Goal: Task Accomplishment & Management: Use online tool/utility

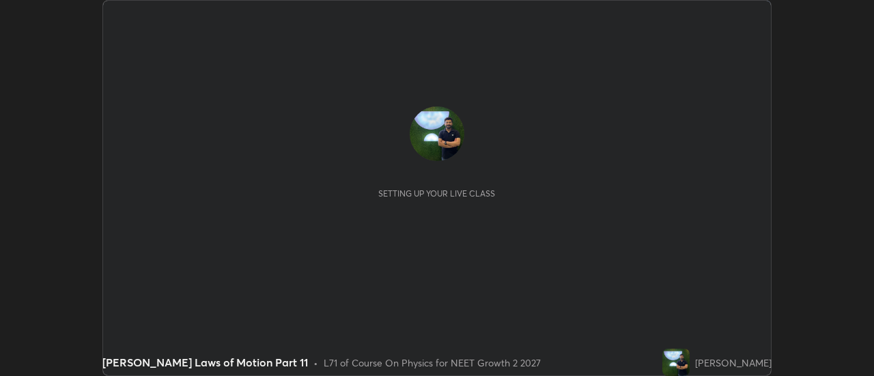
scroll to position [376, 874]
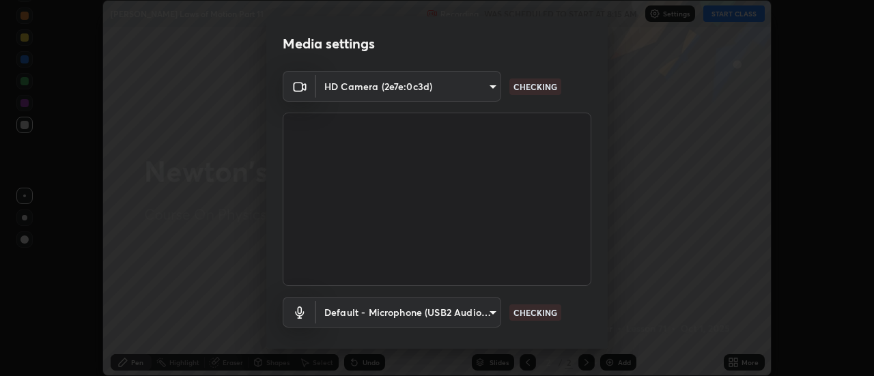
type input "4c72da43d9f8fe59a3f1c51c15ce5ef4700dc23536a29d5760a7834eb8cafeb2"
type input "default"
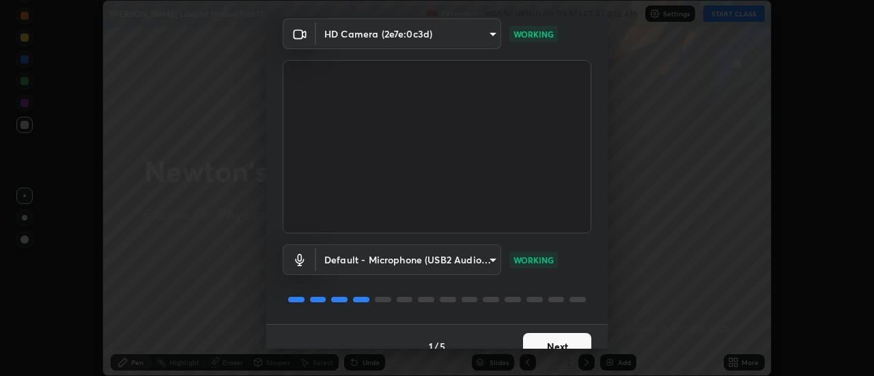
scroll to position [72, 0]
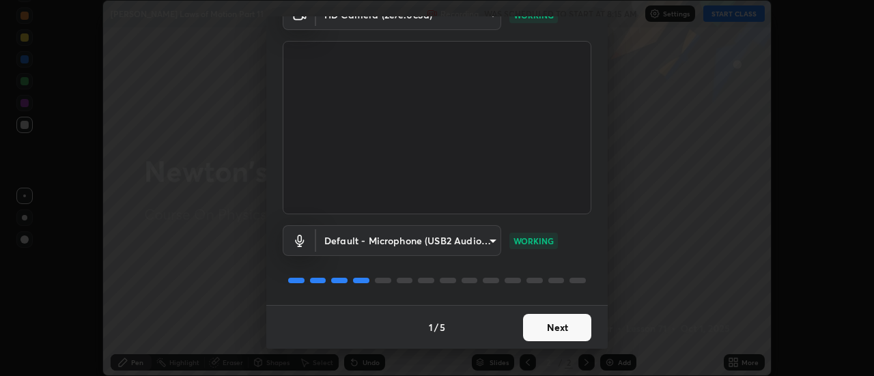
click at [561, 329] on button "Next" at bounding box center [557, 327] width 68 height 27
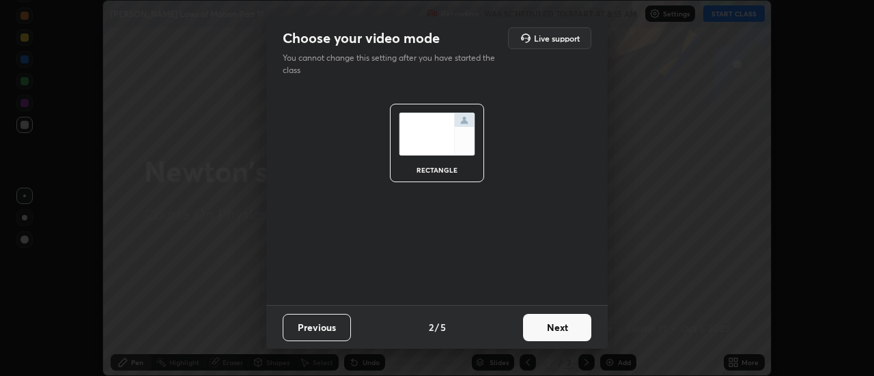
click at [560, 329] on button "Next" at bounding box center [557, 327] width 68 height 27
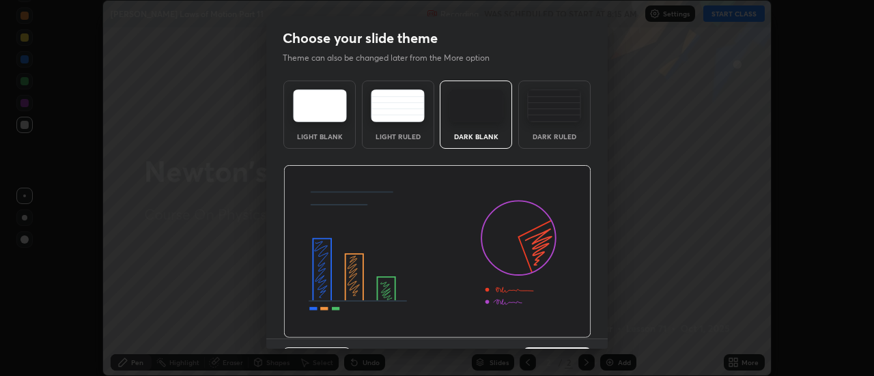
scroll to position [33, 0]
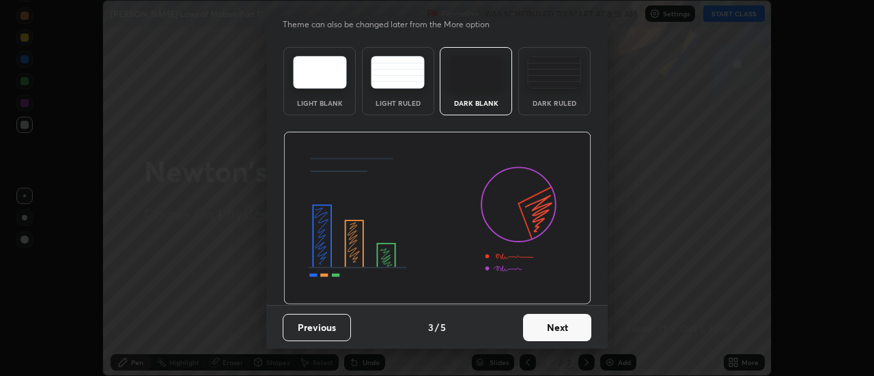
click at [555, 327] on button "Next" at bounding box center [557, 327] width 68 height 27
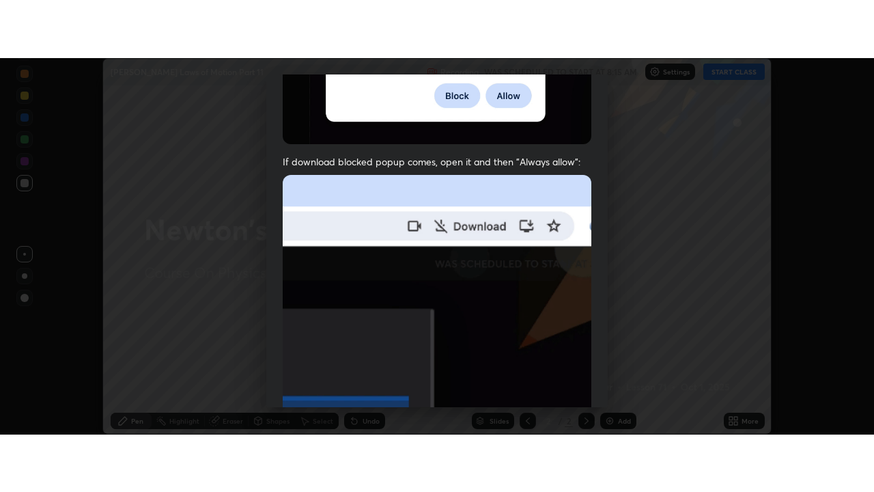
scroll to position [350, 0]
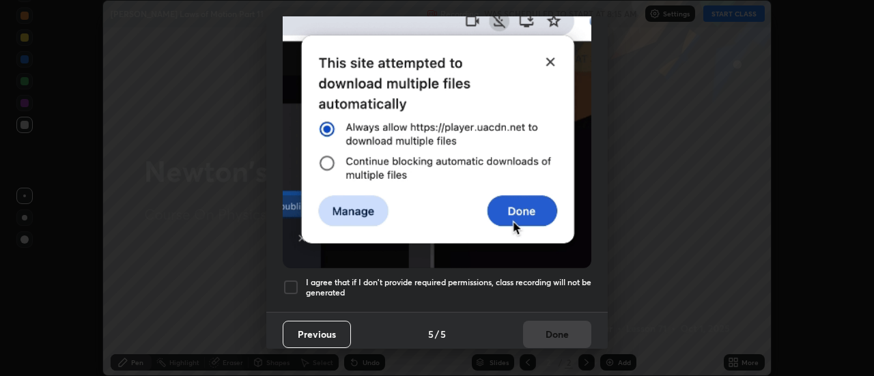
click at [523, 279] on h5 "I agree that if I don't provide required permissions, class recording will not …" at bounding box center [449, 287] width 286 height 21
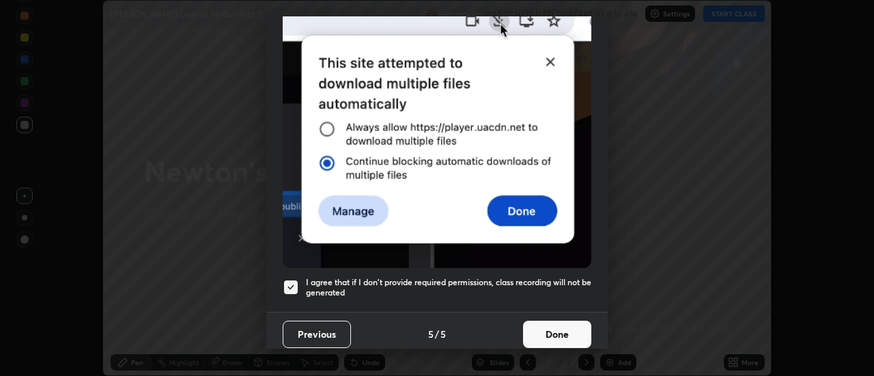
click at [566, 330] on button "Done" at bounding box center [557, 334] width 68 height 27
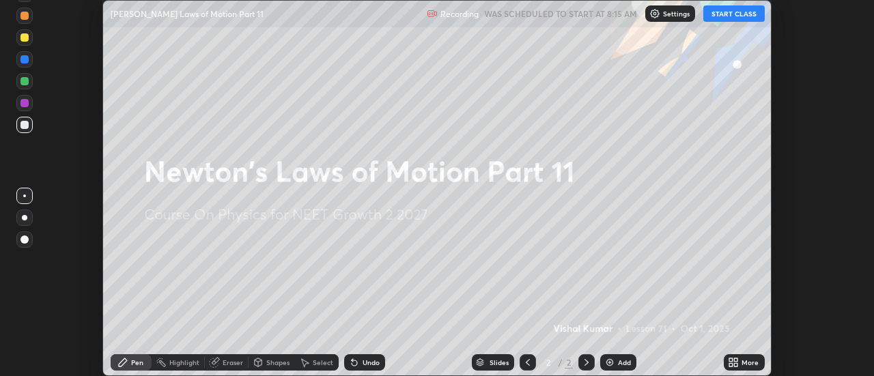
click at [738, 363] on icon at bounding box center [736, 364] width 3 height 3
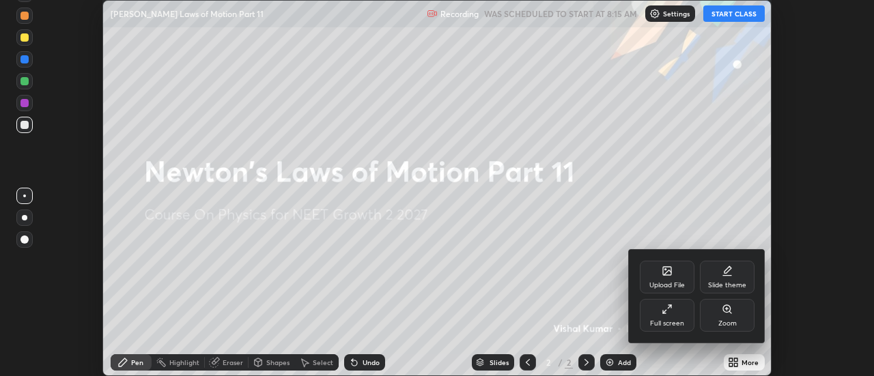
click at [669, 314] on icon at bounding box center [667, 309] width 11 height 11
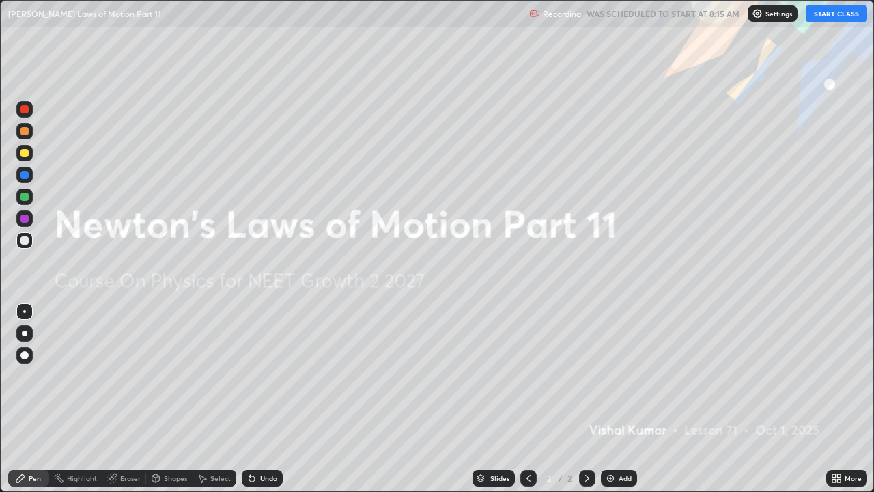
scroll to position [492, 874]
click at [829, 5] on button "START CLASS" at bounding box center [836, 13] width 61 height 16
click at [624, 376] on div "Add" at bounding box center [625, 478] width 13 height 7
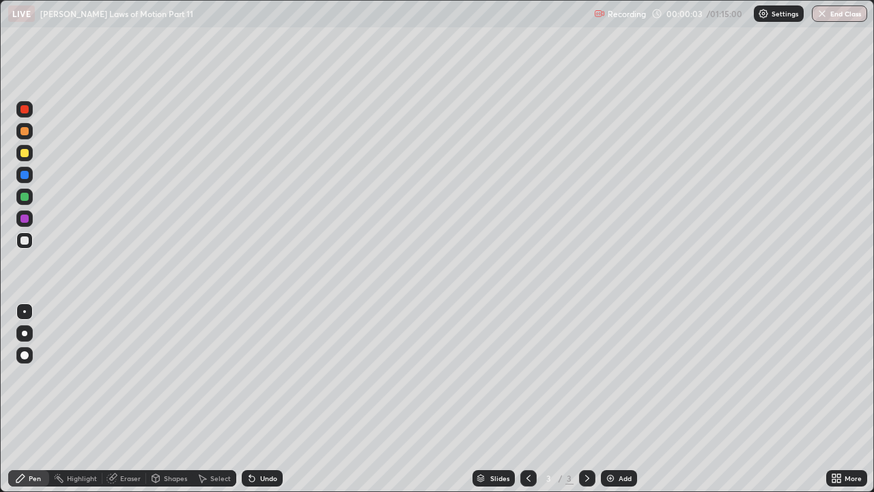
click at [23, 331] on div at bounding box center [24, 333] width 5 height 5
click at [23, 150] on div at bounding box center [24, 153] width 8 height 8
click at [25, 197] on div at bounding box center [24, 197] width 8 height 8
click at [27, 155] on div at bounding box center [24, 153] width 8 height 8
click at [262, 376] on div "Undo" at bounding box center [268, 478] width 17 height 7
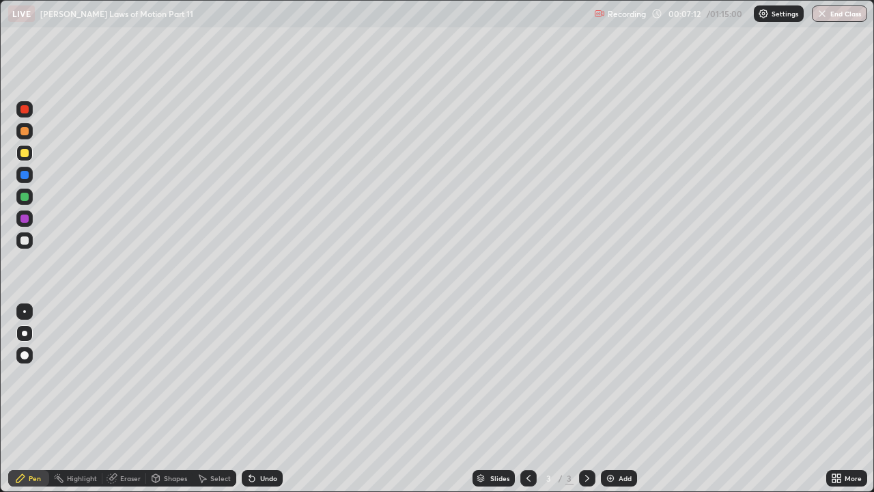
click at [260, 376] on div "Undo" at bounding box center [268, 478] width 17 height 7
click at [258, 376] on div "Undo" at bounding box center [262, 478] width 41 height 16
click at [260, 376] on div "Undo" at bounding box center [268, 478] width 17 height 7
click at [261, 376] on div "Undo" at bounding box center [268, 478] width 17 height 7
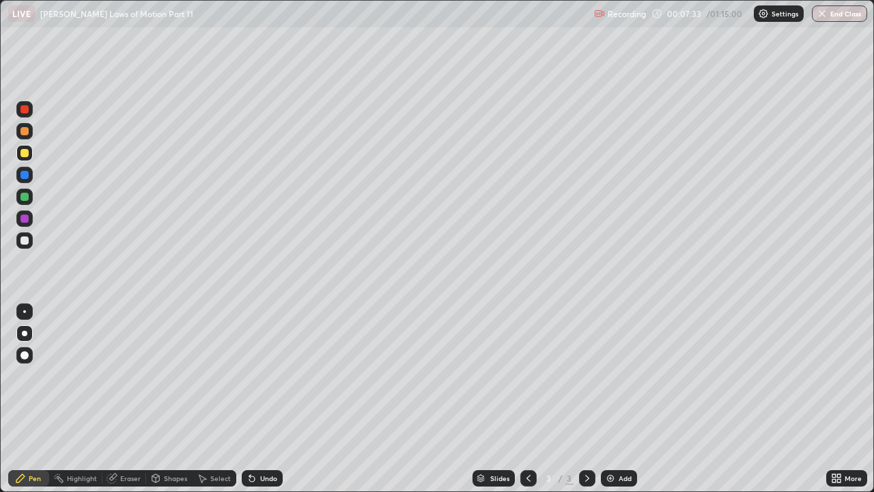
click at [258, 376] on div "Undo" at bounding box center [262, 478] width 41 height 16
click at [264, 376] on div "Undo" at bounding box center [268, 478] width 17 height 7
click at [20, 240] on div at bounding box center [24, 240] width 8 height 8
click at [23, 154] on div at bounding box center [24, 153] width 8 height 8
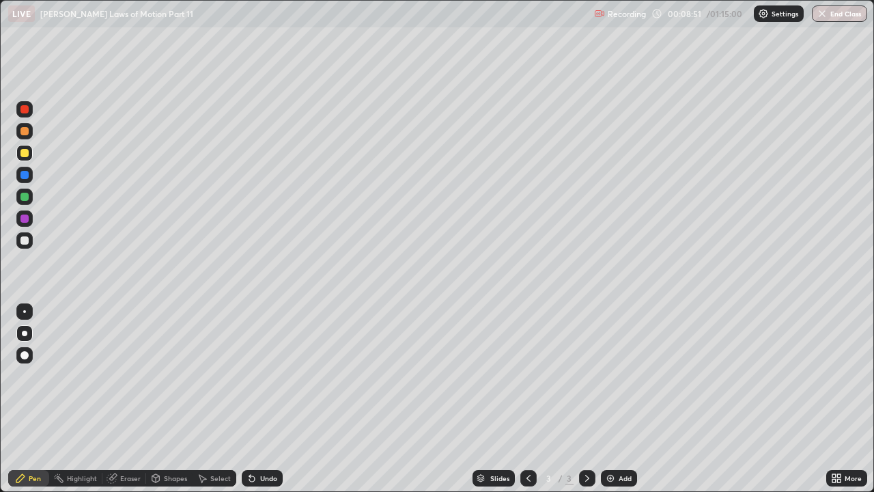
click at [266, 376] on div "Undo" at bounding box center [268, 478] width 17 height 7
click at [264, 376] on div "Undo" at bounding box center [268, 478] width 17 height 7
click at [267, 376] on div "Undo" at bounding box center [268, 478] width 17 height 7
click at [272, 376] on div "Undo" at bounding box center [268, 478] width 17 height 7
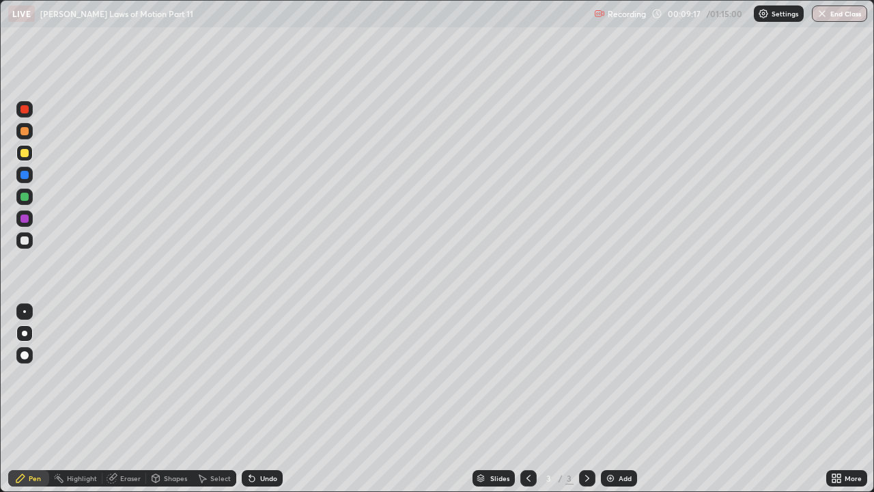
click at [625, 376] on div "Add" at bounding box center [625, 478] width 13 height 7
click at [21, 150] on div at bounding box center [24, 153] width 8 height 8
click at [24, 239] on div at bounding box center [24, 240] width 8 height 8
click at [23, 153] on div at bounding box center [24, 153] width 8 height 8
click at [27, 133] on div at bounding box center [24, 131] width 8 height 8
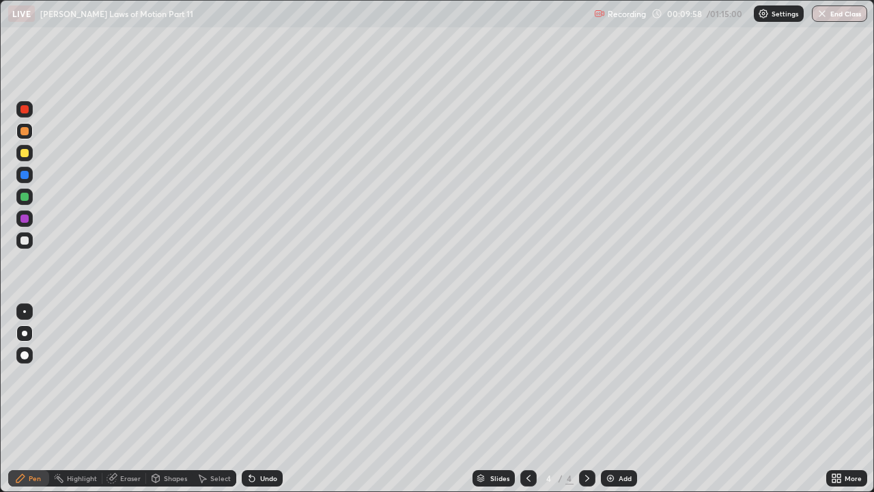
click at [27, 154] on div at bounding box center [24, 153] width 8 height 8
click at [266, 376] on div "Undo" at bounding box center [268, 478] width 17 height 7
click at [617, 376] on div "Add" at bounding box center [619, 478] width 36 height 16
click at [25, 219] on div at bounding box center [24, 219] width 8 height 8
click at [28, 240] on div at bounding box center [24, 240] width 8 height 8
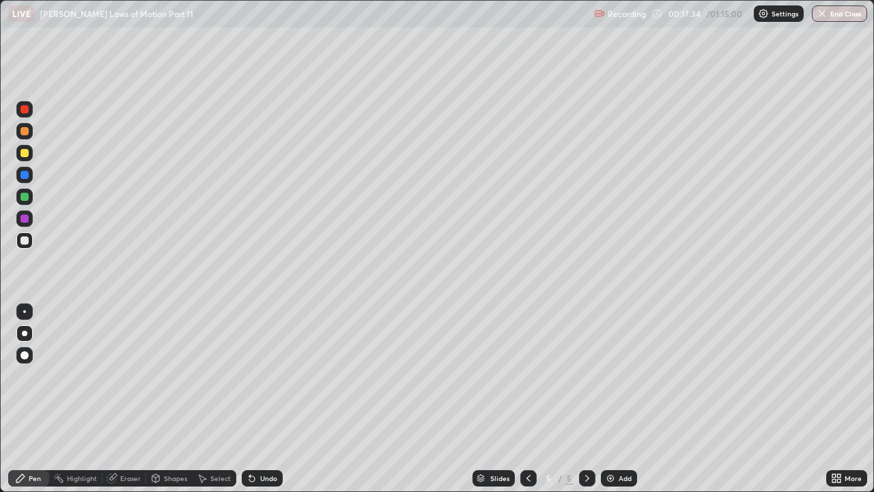
click at [25, 219] on div at bounding box center [24, 219] width 8 height 8
click at [527, 376] on icon at bounding box center [528, 478] width 11 height 11
click at [525, 376] on icon at bounding box center [528, 478] width 11 height 11
click at [588, 376] on icon at bounding box center [587, 478] width 11 height 11
click at [593, 376] on div at bounding box center [587, 478] width 16 height 16
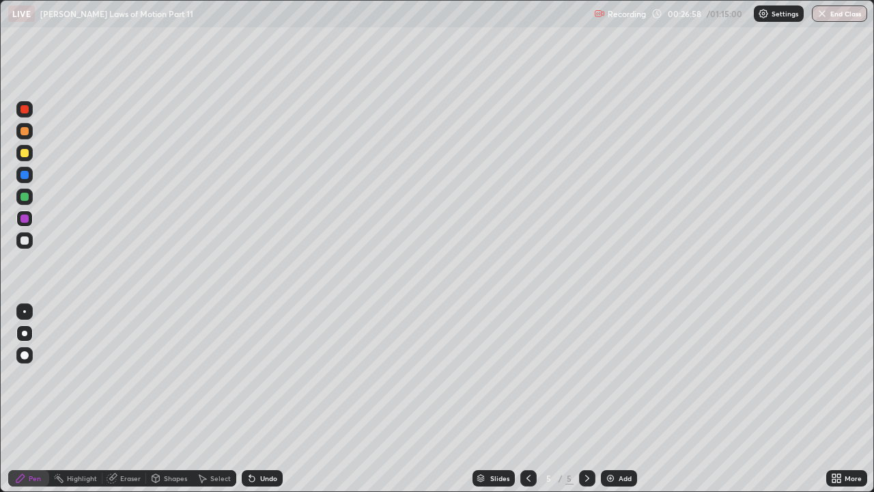
click at [615, 376] on div "Add" at bounding box center [619, 478] width 36 height 16
click at [29, 158] on div at bounding box center [24, 153] width 16 height 16
click at [26, 242] on div at bounding box center [24, 240] width 8 height 8
click at [26, 154] on div at bounding box center [24, 153] width 8 height 8
click at [264, 376] on div "Undo" at bounding box center [268, 478] width 17 height 7
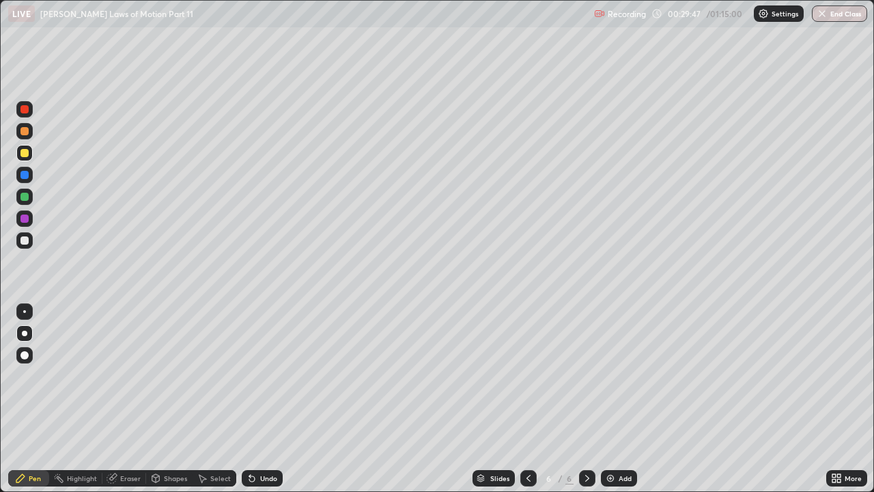
click at [260, 376] on div "Undo" at bounding box center [268, 478] width 17 height 7
click at [260, 376] on div "Undo" at bounding box center [262, 478] width 41 height 16
click at [262, 376] on div "Undo" at bounding box center [262, 478] width 41 height 16
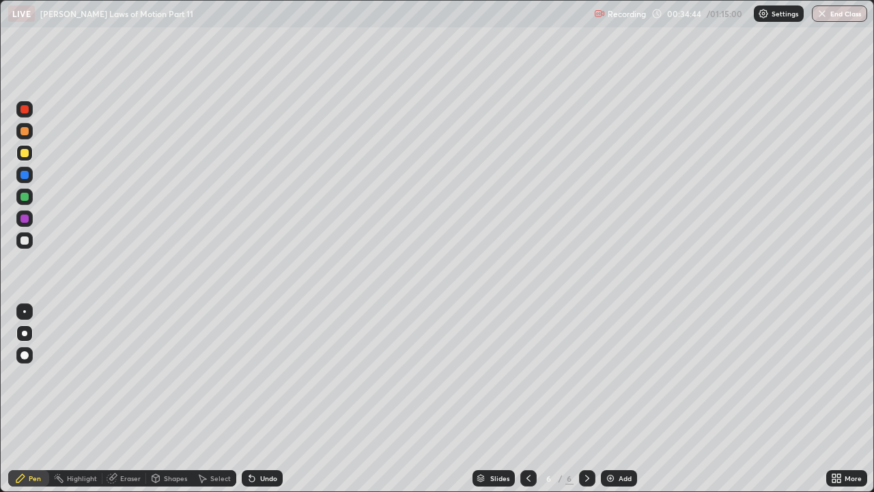
click at [617, 376] on div "Add" at bounding box center [619, 478] width 36 height 16
click at [23, 193] on div at bounding box center [24, 197] width 8 height 8
click at [26, 215] on div at bounding box center [24, 219] width 8 height 8
click at [20, 150] on div at bounding box center [24, 153] width 8 height 8
click at [26, 132] on div at bounding box center [24, 131] width 8 height 8
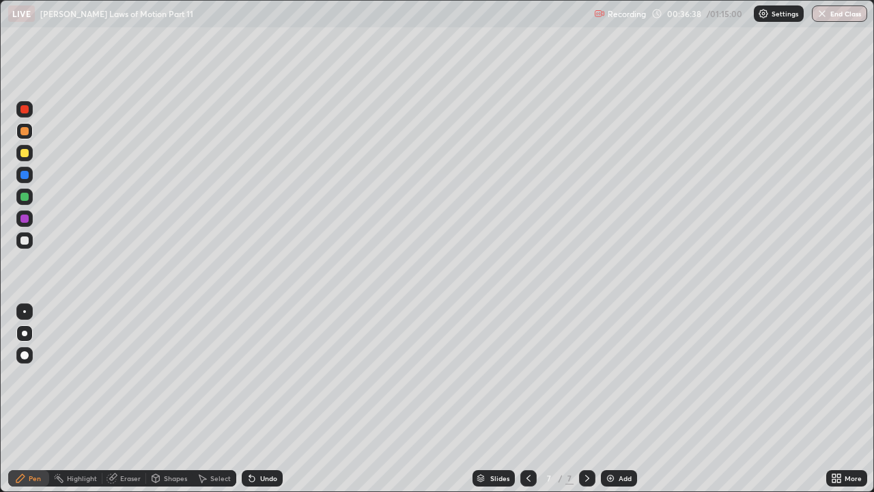
click at [260, 376] on div "Undo" at bounding box center [268, 478] width 17 height 7
click at [27, 197] on div at bounding box center [24, 197] width 8 height 8
click at [624, 376] on div "Add" at bounding box center [619, 478] width 36 height 16
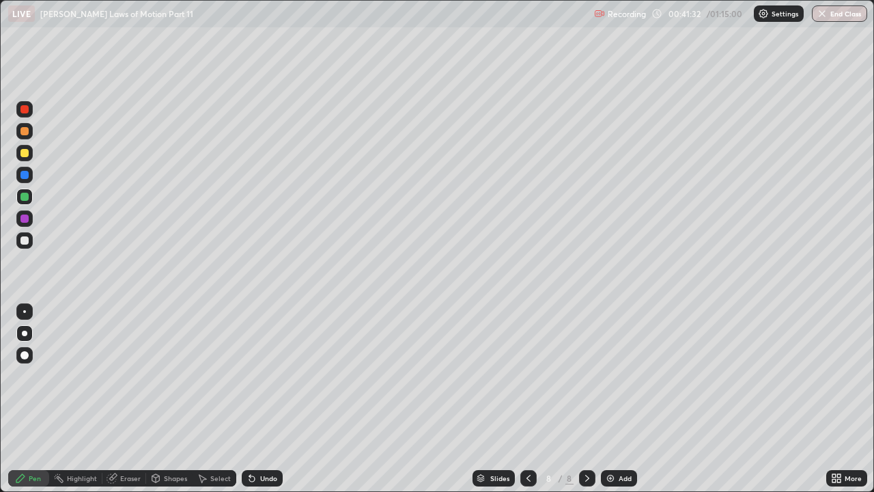
click at [25, 154] on div at bounding box center [24, 153] width 8 height 8
click at [22, 194] on div at bounding box center [24, 197] width 8 height 8
click at [24, 133] on div at bounding box center [24, 131] width 8 height 8
click at [25, 218] on div at bounding box center [24, 219] width 8 height 8
click at [257, 376] on div "Undo" at bounding box center [262, 478] width 41 height 16
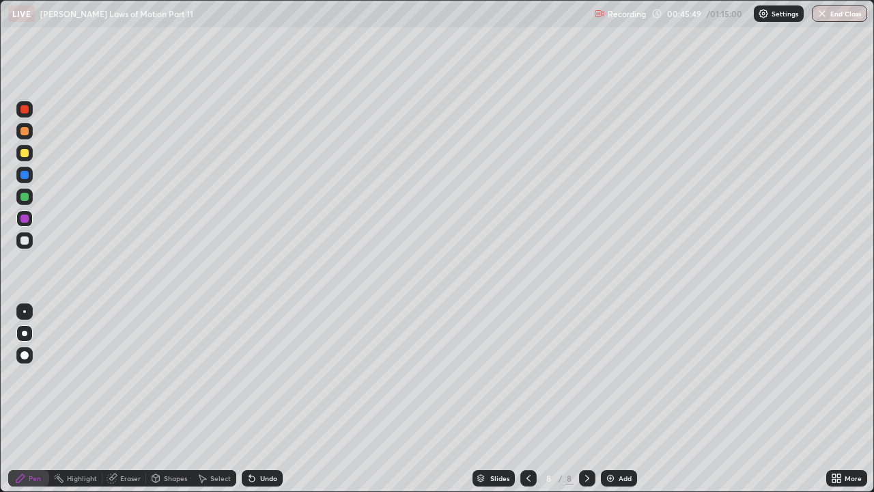
click at [268, 376] on div "Undo" at bounding box center [268, 478] width 17 height 7
click at [264, 376] on div "Undo" at bounding box center [268, 478] width 17 height 7
click at [261, 376] on div "Undo" at bounding box center [268, 478] width 17 height 7
click at [258, 376] on div "Undo" at bounding box center [262, 478] width 41 height 16
click at [257, 376] on div "Undo" at bounding box center [262, 478] width 41 height 16
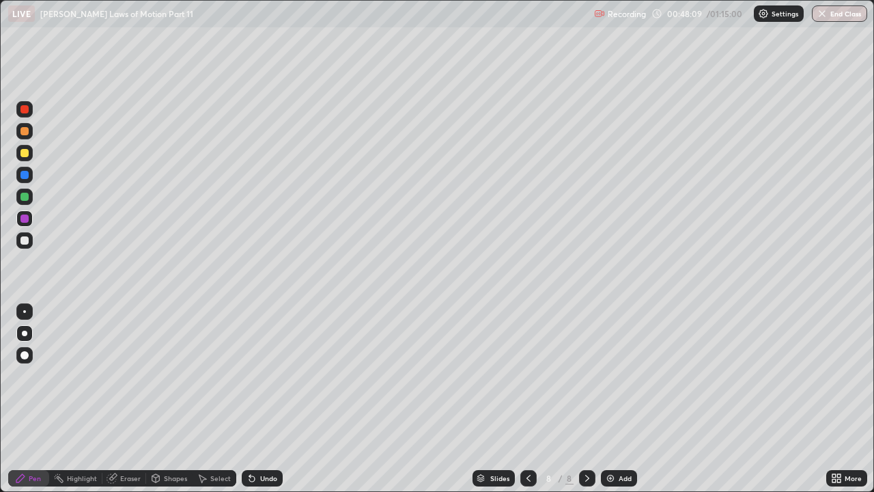
click at [253, 376] on icon at bounding box center [252, 478] width 11 height 11
click at [620, 376] on div "Add" at bounding box center [625, 478] width 13 height 7
click at [24, 158] on div at bounding box center [24, 153] width 16 height 16
click at [263, 376] on div "Undo" at bounding box center [268, 478] width 17 height 7
click at [262, 376] on div "Undo" at bounding box center [262, 478] width 41 height 16
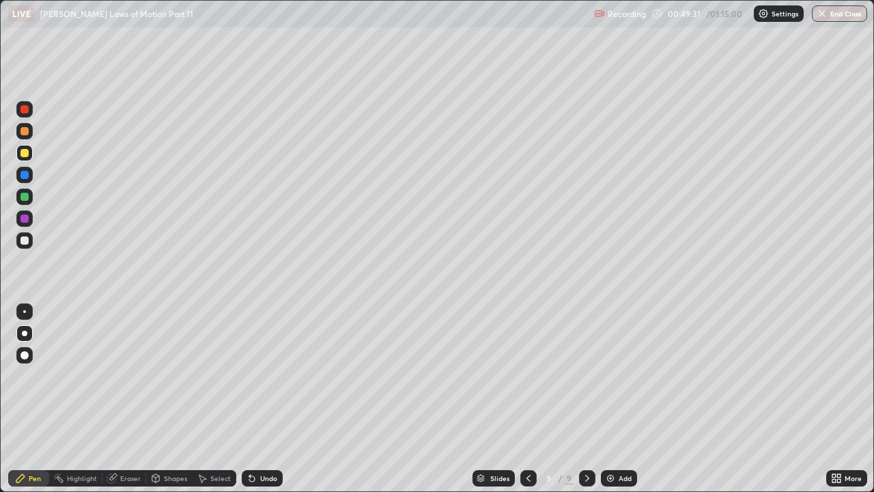
click at [24, 239] on div at bounding box center [24, 240] width 8 height 8
click at [28, 219] on div at bounding box center [24, 219] width 8 height 8
click at [25, 152] on div at bounding box center [24, 153] width 8 height 8
click at [25, 176] on div at bounding box center [24, 175] width 8 height 8
click at [21, 240] on div at bounding box center [24, 240] width 8 height 8
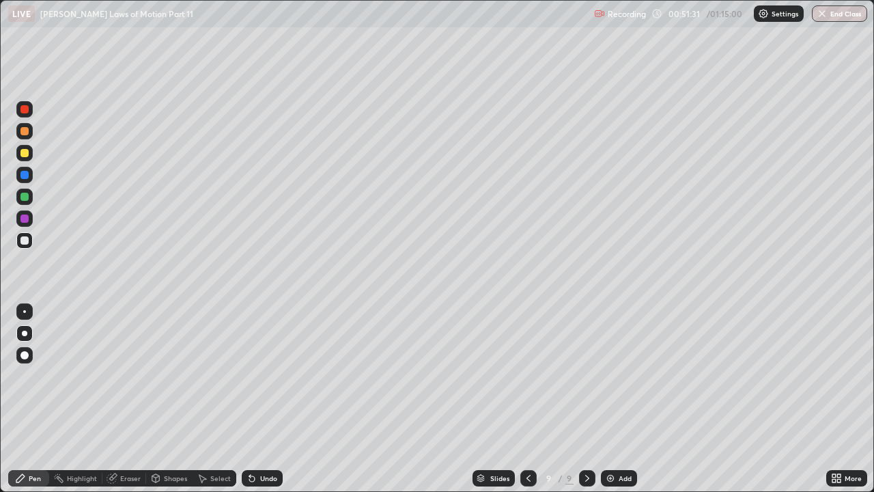
click at [26, 221] on div at bounding box center [24, 219] width 8 height 8
click at [260, 376] on div "Undo" at bounding box center [262, 478] width 41 height 16
click at [261, 376] on div "Undo" at bounding box center [262, 478] width 41 height 16
click at [260, 376] on div "Undo" at bounding box center [262, 478] width 41 height 16
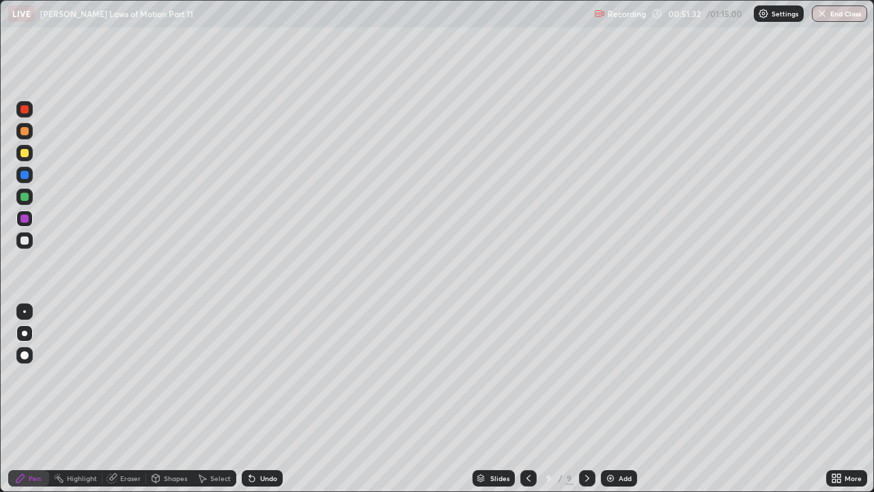
click at [259, 376] on div "Undo" at bounding box center [262, 478] width 41 height 16
click at [258, 376] on div "Undo" at bounding box center [262, 478] width 41 height 16
click at [260, 376] on div "Undo" at bounding box center [268, 478] width 17 height 7
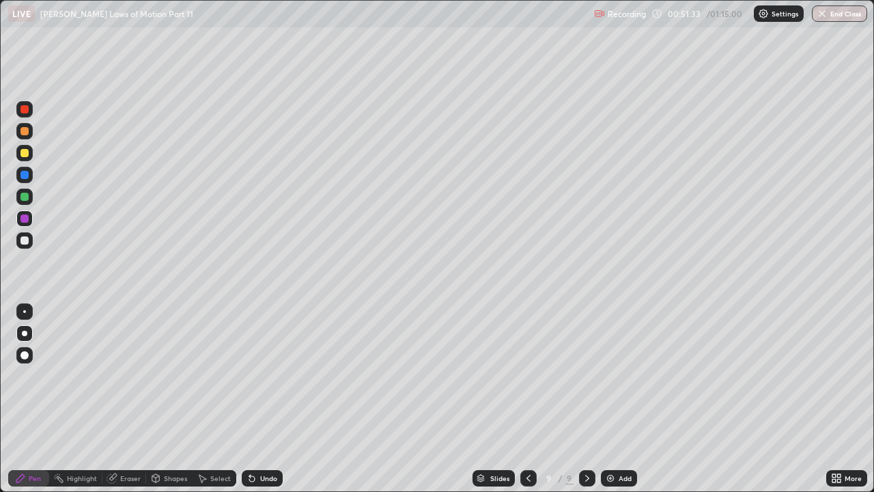
click at [258, 376] on div "Undo" at bounding box center [262, 478] width 41 height 16
click at [25, 197] on div at bounding box center [24, 197] width 8 height 8
click at [268, 376] on div "Undo" at bounding box center [268, 478] width 17 height 7
click at [624, 376] on div "Add" at bounding box center [625, 478] width 13 height 7
click at [20, 152] on div at bounding box center [24, 153] width 8 height 8
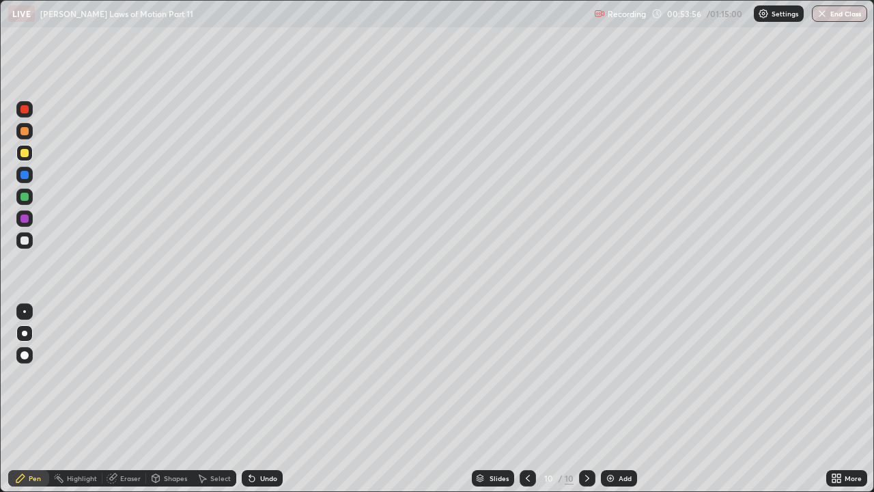
click at [22, 195] on div at bounding box center [24, 197] width 8 height 8
click at [26, 176] on div at bounding box center [24, 175] width 8 height 8
click at [23, 153] on div at bounding box center [24, 153] width 8 height 8
click at [24, 204] on div at bounding box center [24, 197] width 16 height 16
click at [25, 178] on div at bounding box center [24, 175] width 8 height 8
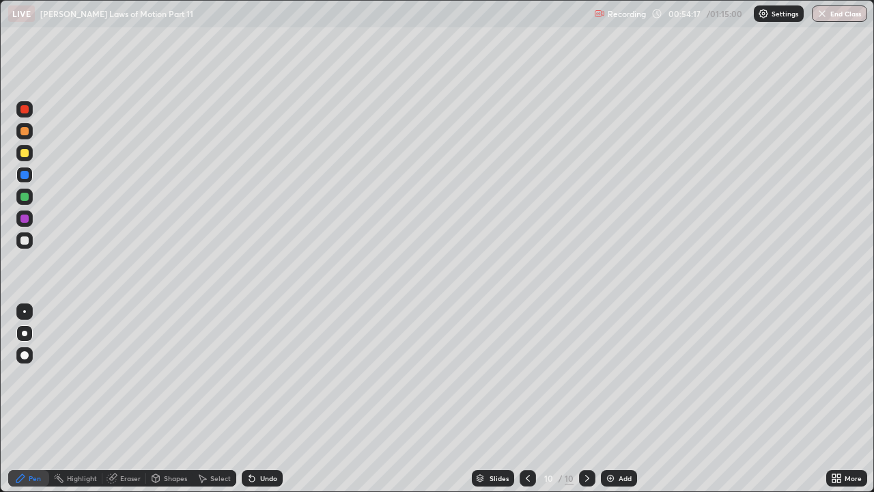
click at [25, 241] on div at bounding box center [24, 240] width 8 height 8
click at [23, 150] on div at bounding box center [24, 153] width 8 height 8
click at [25, 135] on div at bounding box center [24, 131] width 8 height 8
click at [20, 240] on div at bounding box center [24, 240] width 8 height 8
click at [528, 376] on icon at bounding box center [528, 478] width 11 height 11
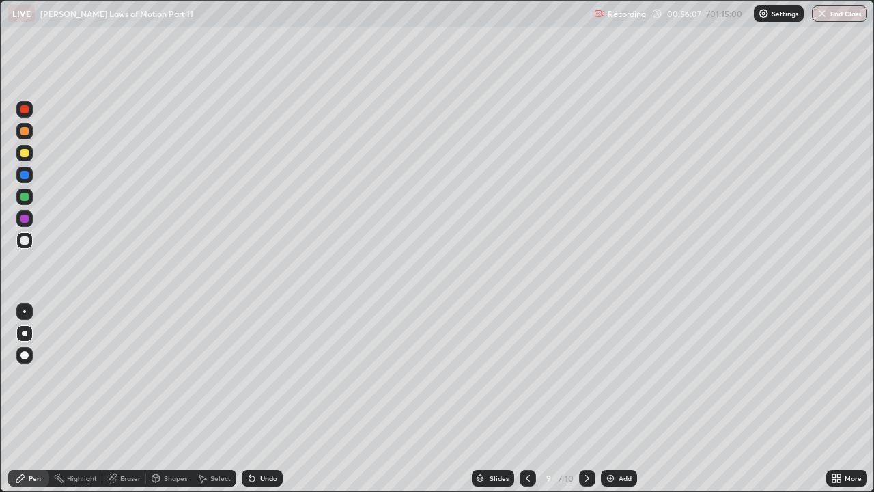
click at [258, 376] on div "Undo" at bounding box center [262, 478] width 41 height 16
click at [586, 376] on icon at bounding box center [587, 478] width 11 height 11
click at [529, 376] on icon at bounding box center [528, 478] width 11 height 11
click at [528, 376] on icon at bounding box center [528, 478] width 11 height 11
click at [585, 376] on icon at bounding box center [587, 478] width 11 height 11
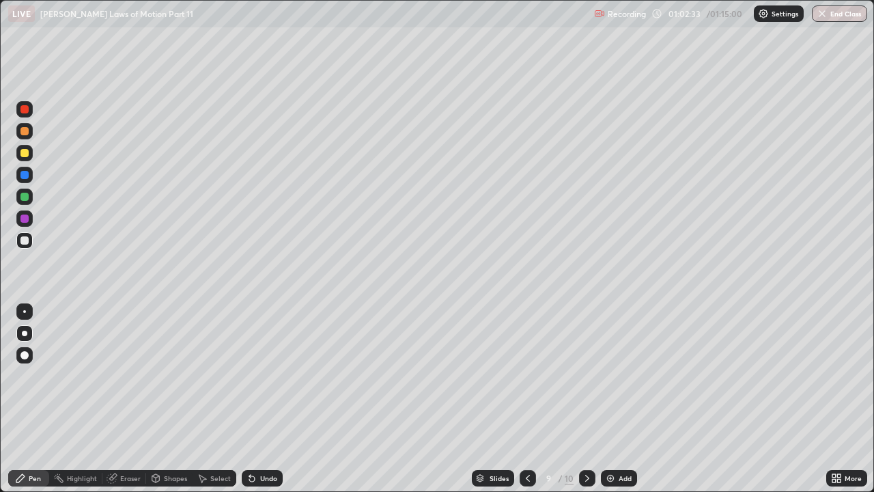
click at [588, 376] on icon at bounding box center [587, 478] width 11 height 11
click at [527, 376] on icon at bounding box center [528, 478] width 4 height 7
click at [585, 376] on icon at bounding box center [587, 478] width 11 height 11
click at [619, 376] on div "Add" at bounding box center [625, 478] width 13 height 7
click at [23, 152] on div at bounding box center [24, 153] width 8 height 8
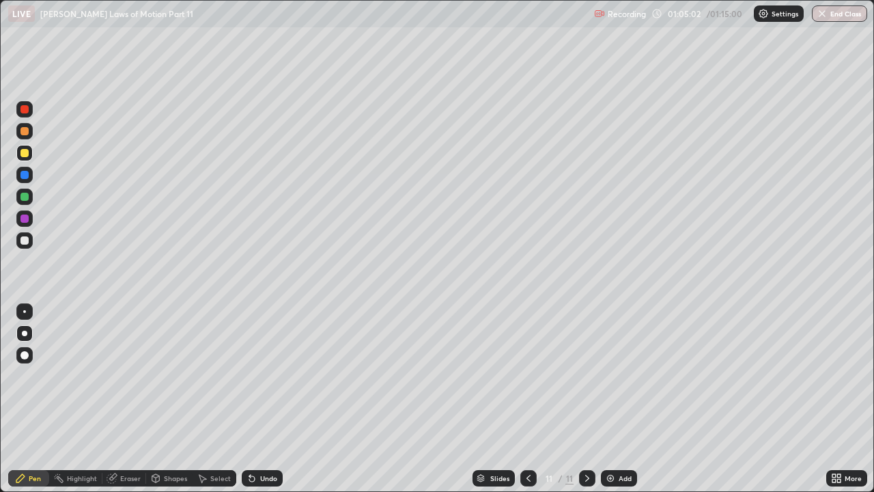
click at [129, 376] on div "Eraser" at bounding box center [130, 478] width 20 height 7
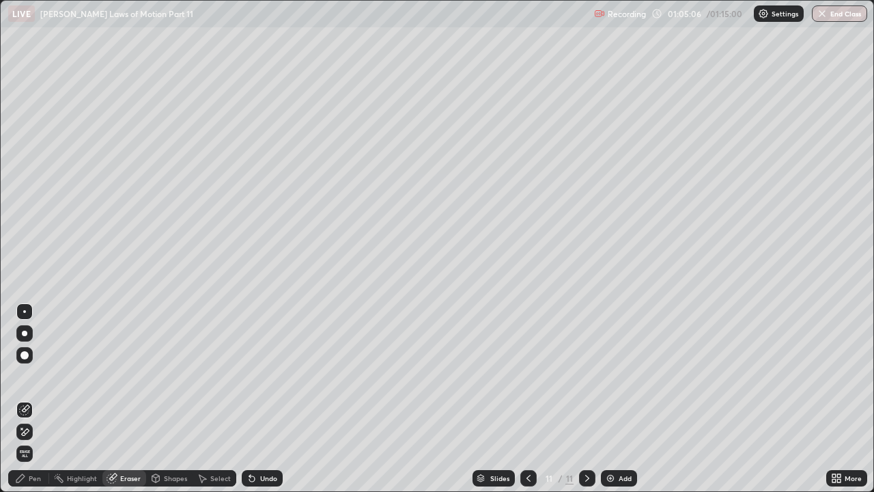
click at [36, 376] on div "Pen" at bounding box center [35, 478] width 12 height 7
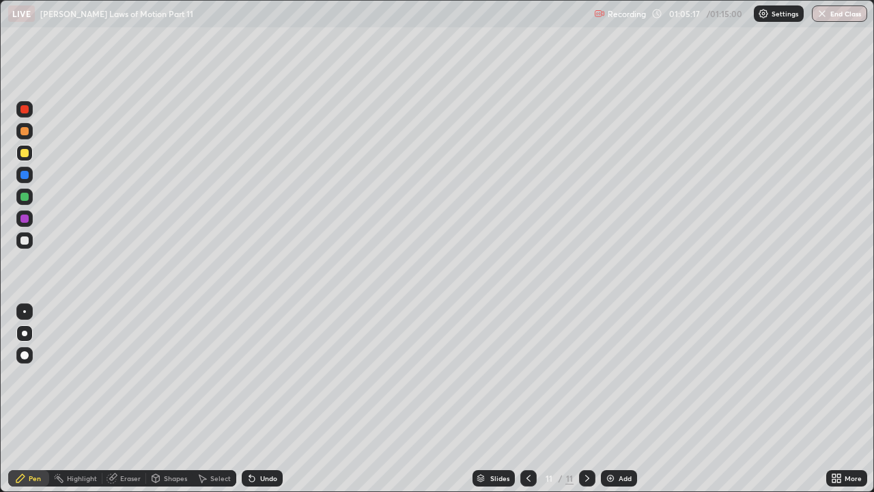
click at [24, 247] on div at bounding box center [24, 240] width 16 height 16
click at [24, 219] on div at bounding box center [24, 219] width 8 height 8
click at [25, 245] on div at bounding box center [24, 240] width 16 height 16
click at [25, 152] on div at bounding box center [24, 153] width 8 height 8
click at [848, 16] on button "End Class" at bounding box center [841, 13] width 54 height 16
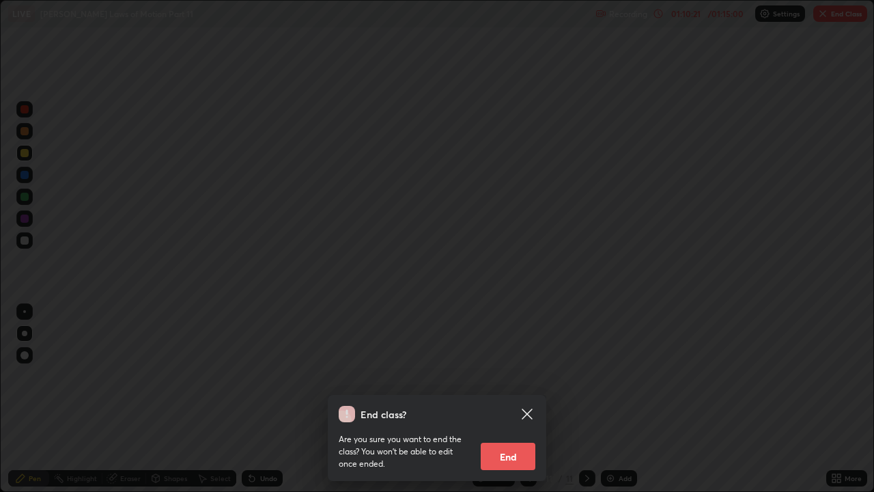
click at [525, 376] on button "End" at bounding box center [508, 456] width 55 height 27
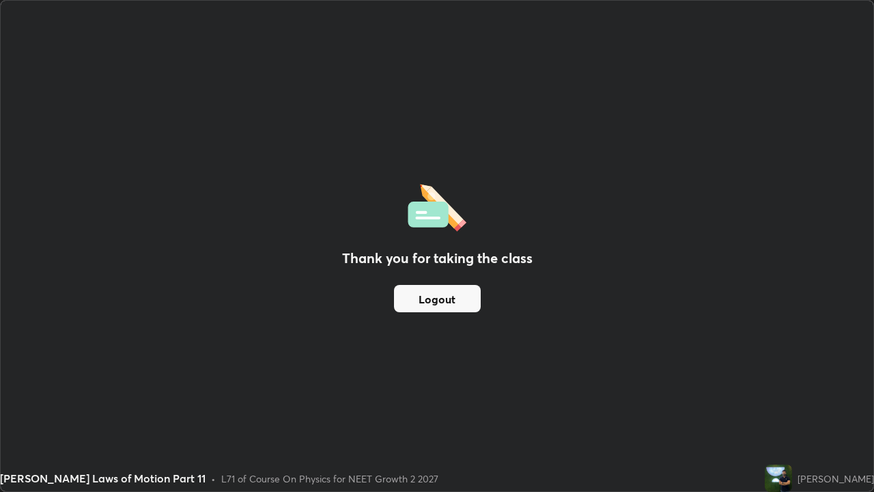
click at [448, 301] on button "Logout" at bounding box center [437, 298] width 87 height 27
